Goal: Information Seeking & Learning: Learn about a topic

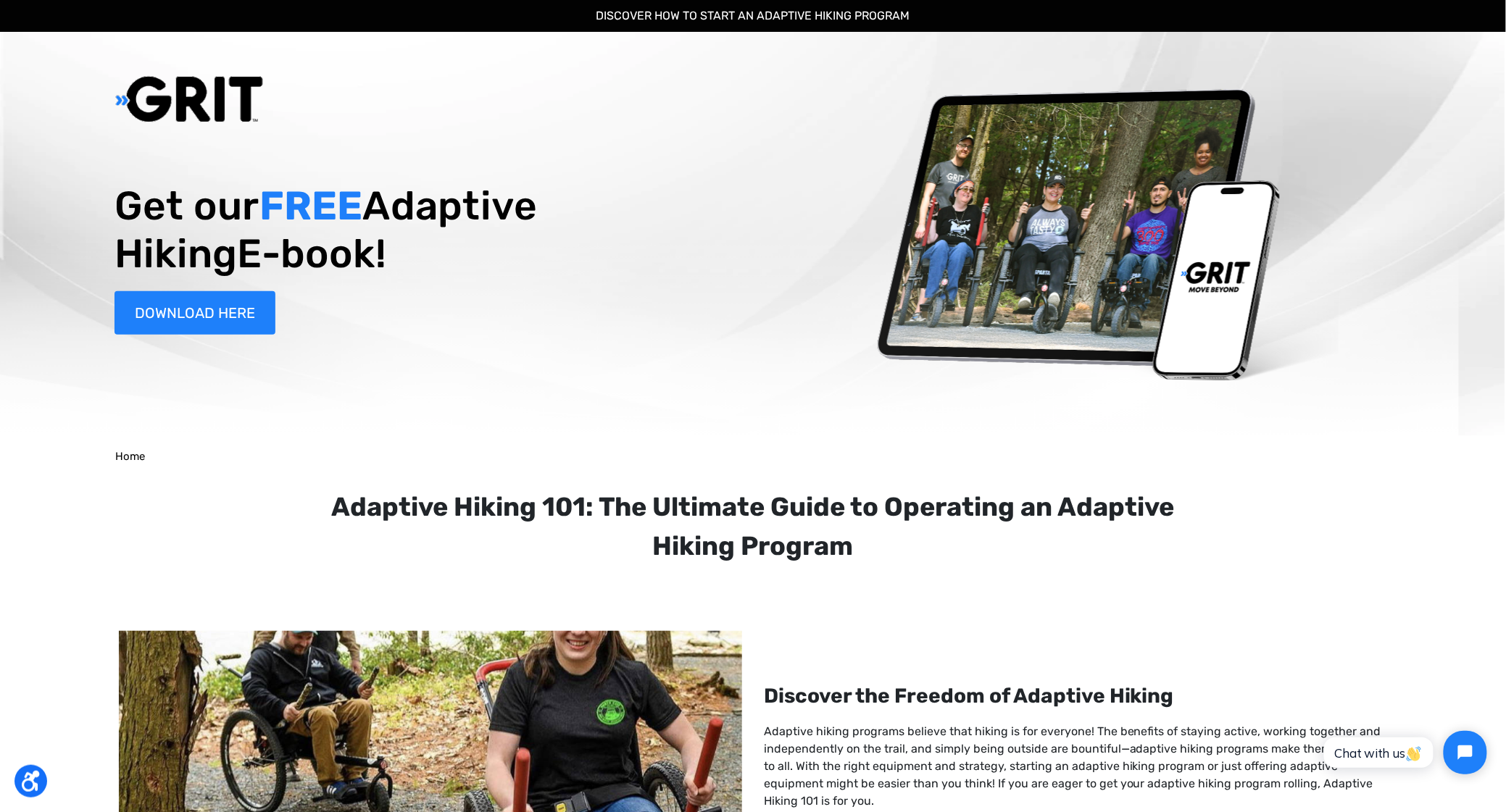
click at [135, 459] on span "Home" at bounding box center [130, 457] width 29 height 13
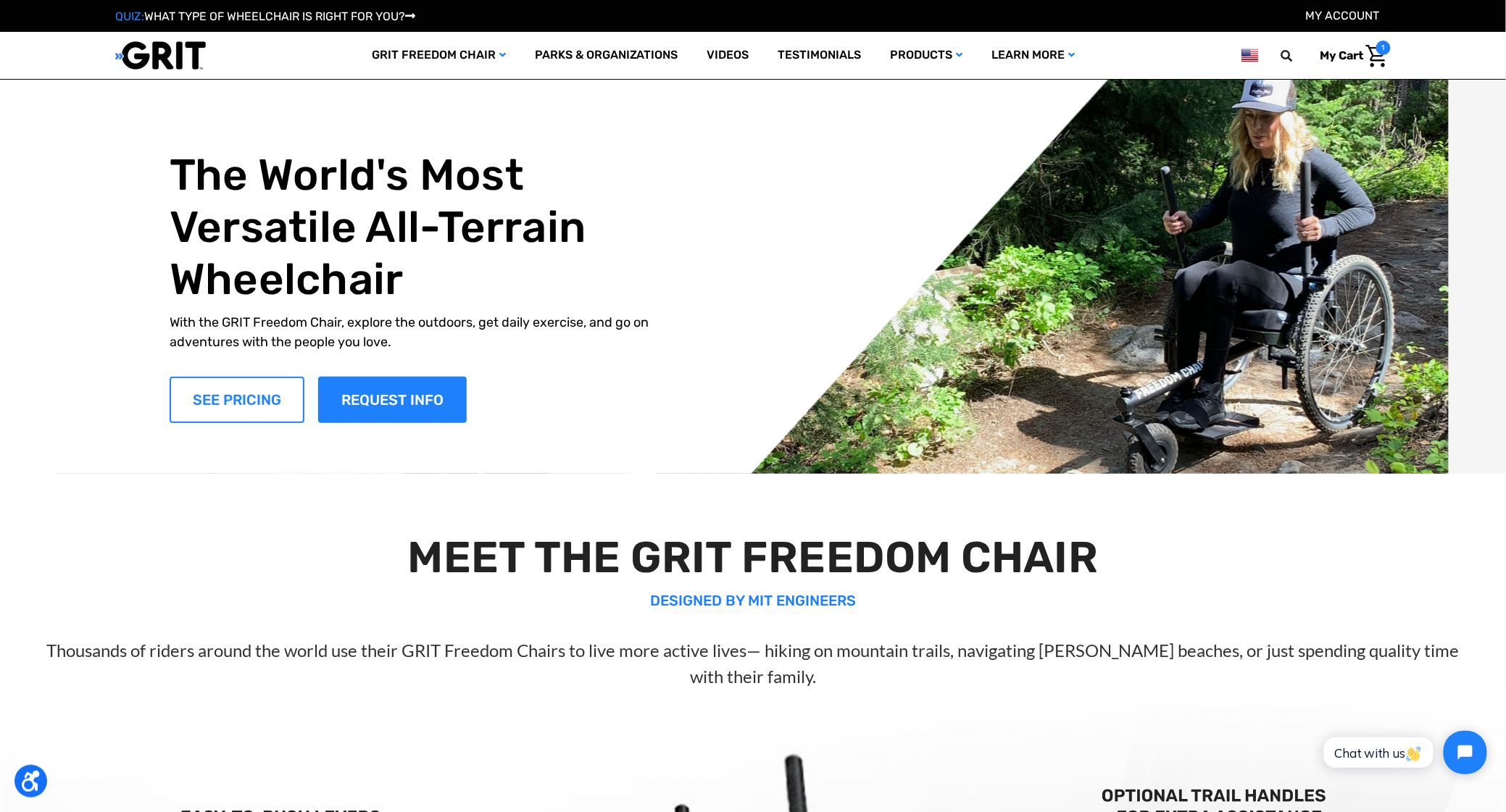
click at [251, 419] on link "SEE PRICING" at bounding box center [237, 400] width 135 height 46
